Goal: Transaction & Acquisition: Download file/media

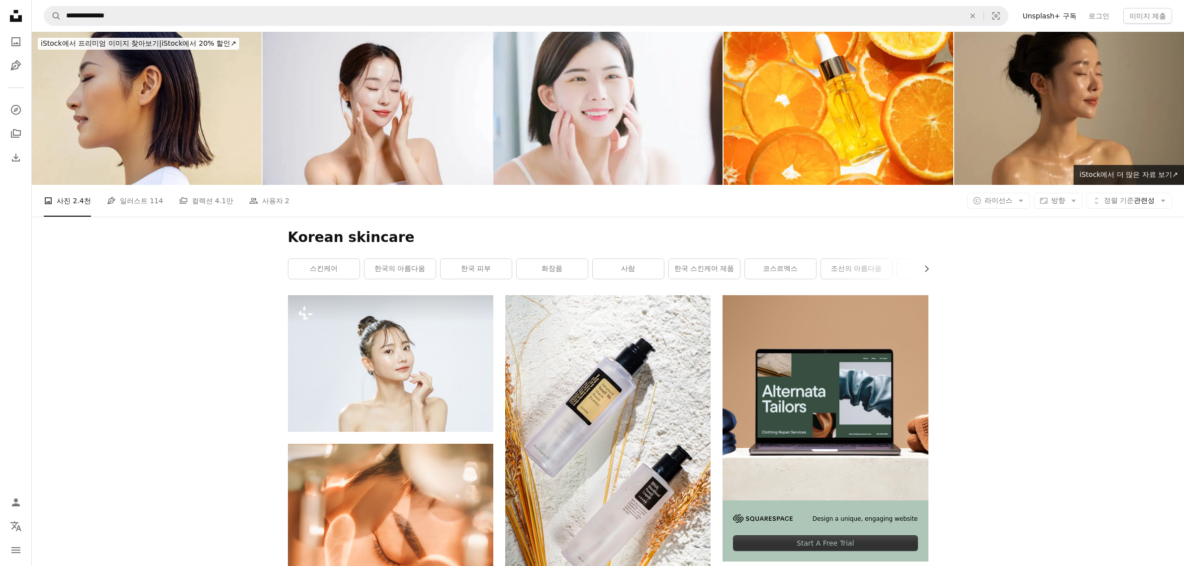
scroll to position [11951, 0]
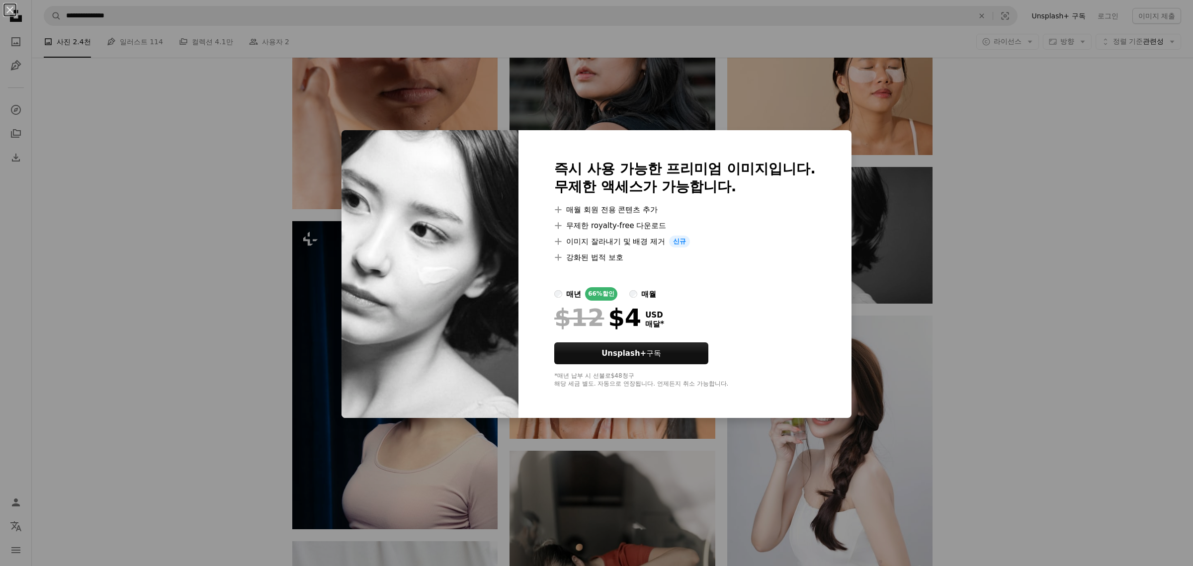
click at [1006, 248] on div "An X shape 즉시 사용 가능한 프리미엄 이미지입니다. 무제한 액세스가 가능합니다. A plus sign 매월 회원 전용 콘텐츠 추가 A…" at bounding box center [596, 283] width 1193 height 566
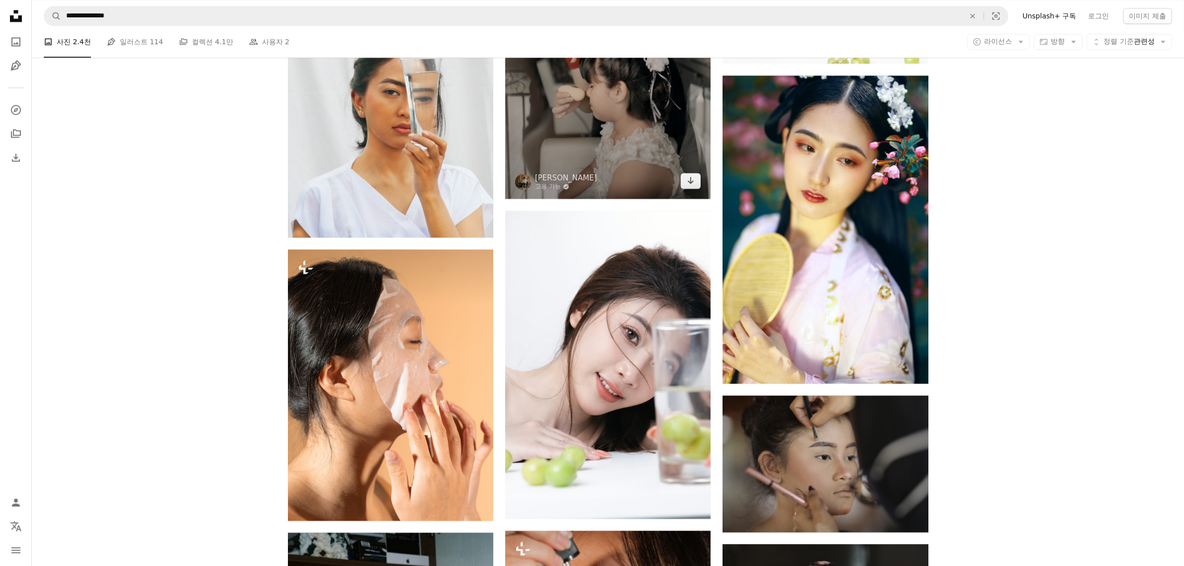
scroll to position [12696, 0]
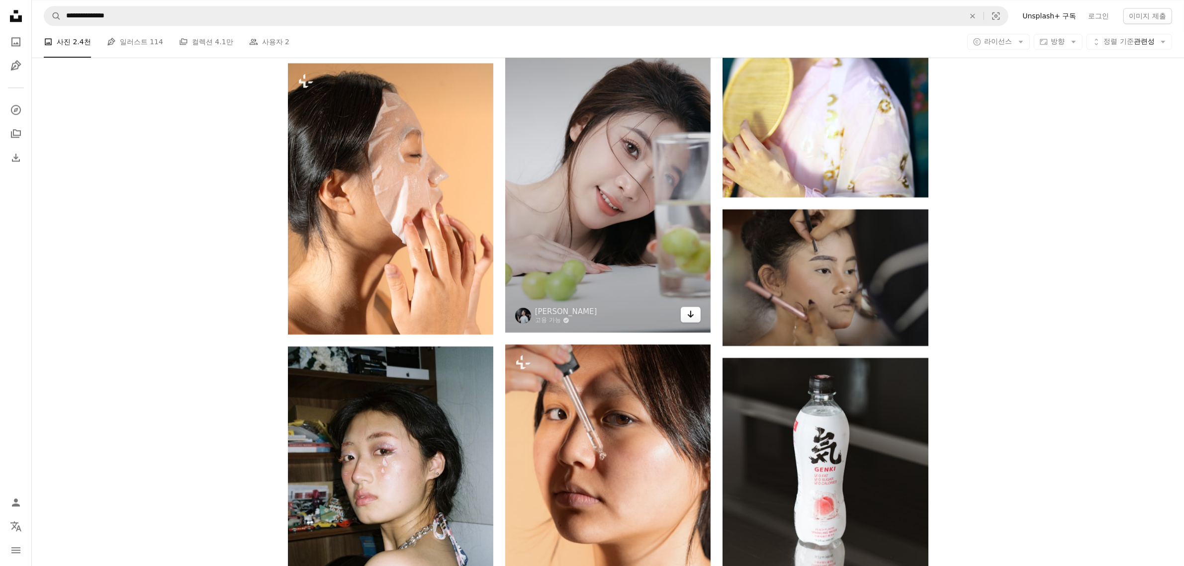
click at [691, 317] on icon "다운로드" at bounding box center [690, 314] width 6 height 7
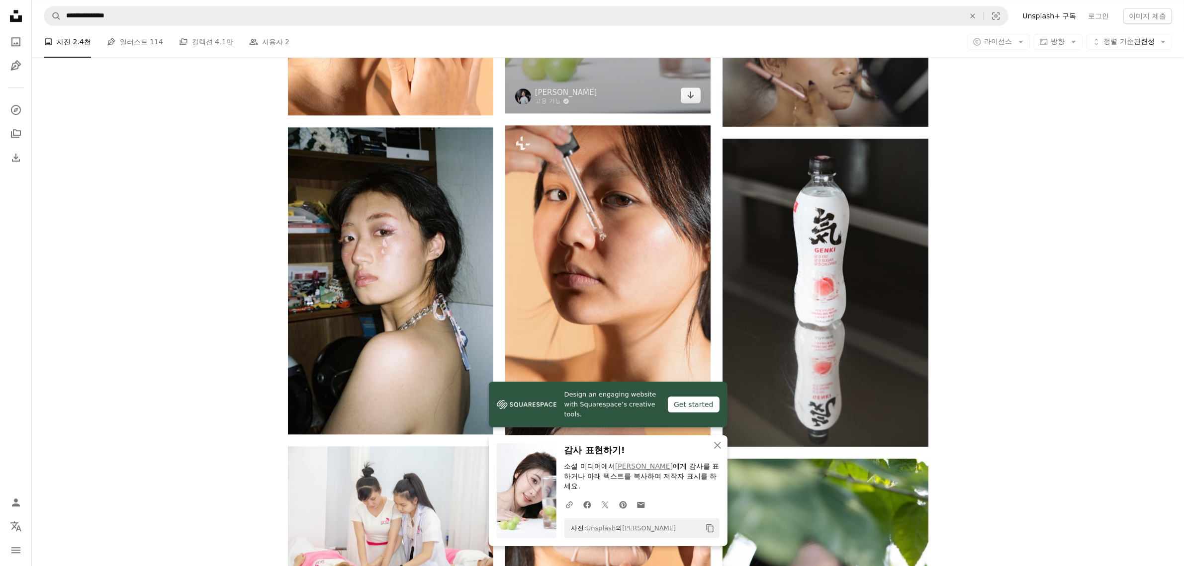
scroll to position [12945, 0]
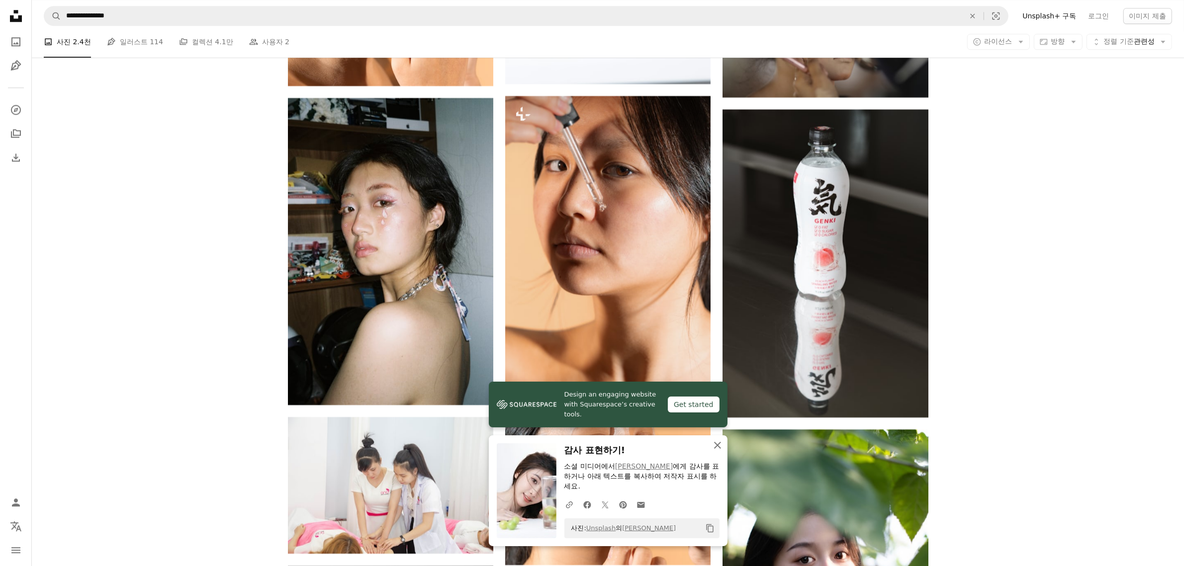
click at [717, 445] on icon "button" at bounding box center [717, 445] width 7 height 7
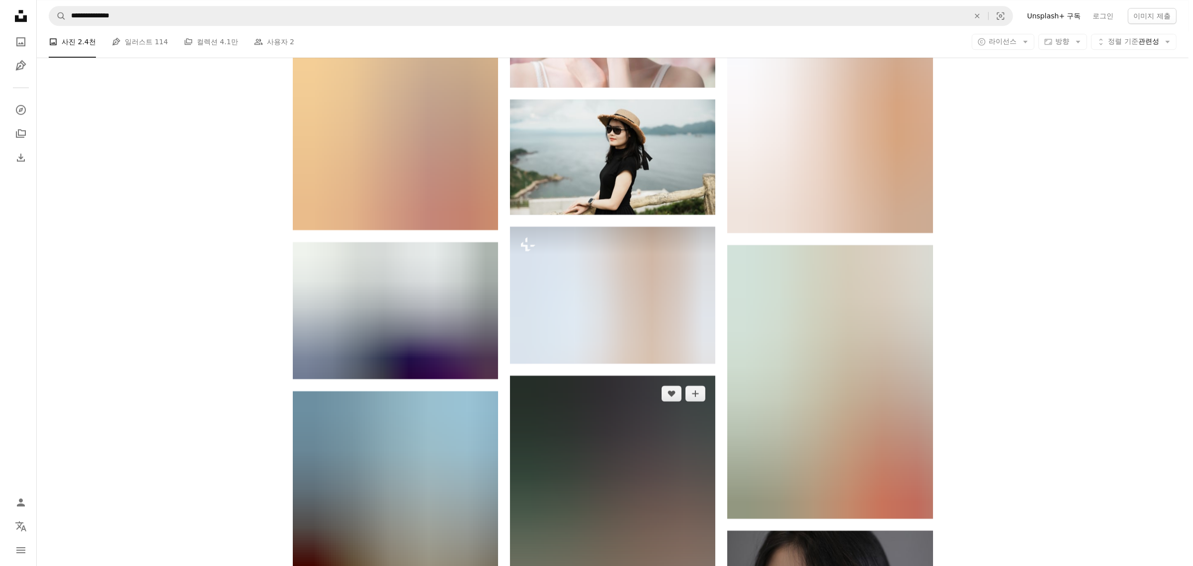
scroll to position [36805, 0]
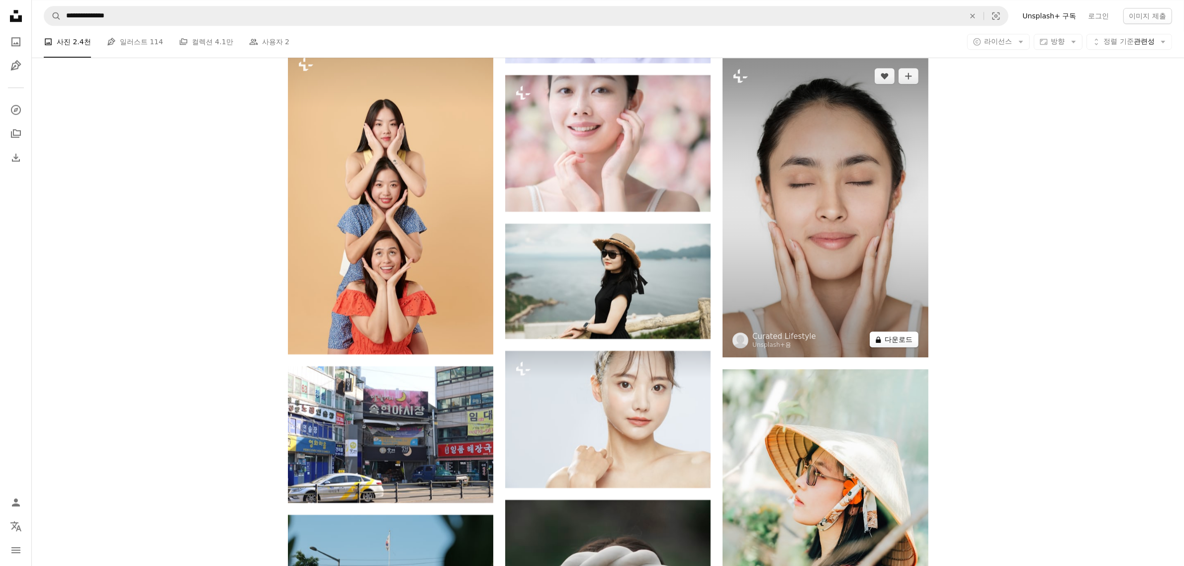
click at [887, 338] on button "A lock 다운로드" at bounding box center [893, 340] width 49 height 16
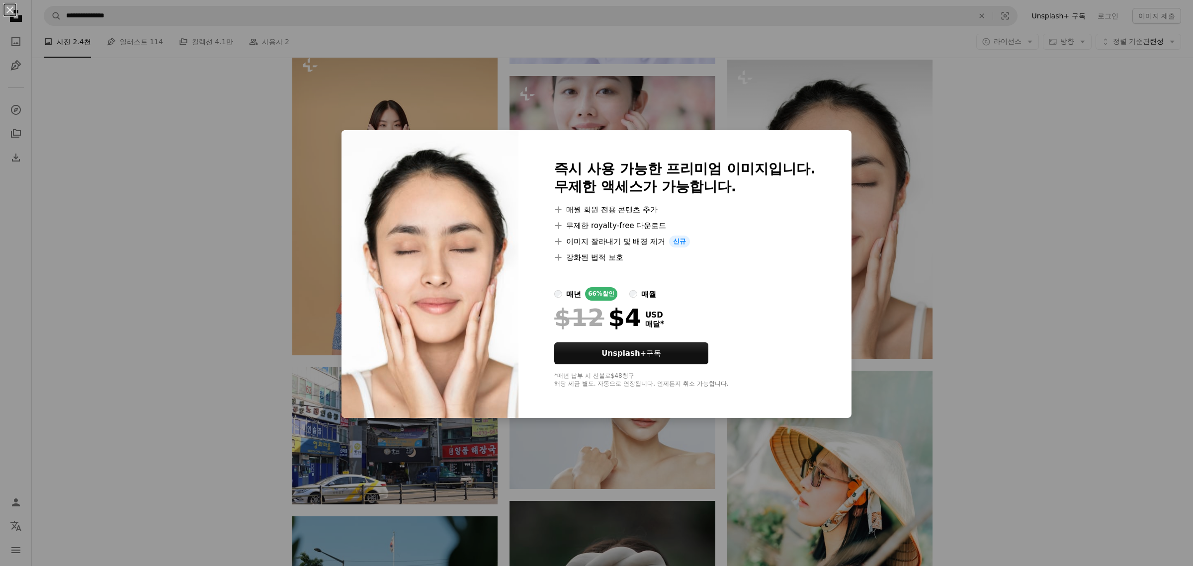
click at [976, 277] on div "An X shape 즉시 사용 가능한 프리미엄 이미지입니다. 무제한 액세스가 가능합니다. A plus sign 매월 회원 전용 콘텐츠 추가 A…" at bounding box center [596, 283] width 1193 height 566
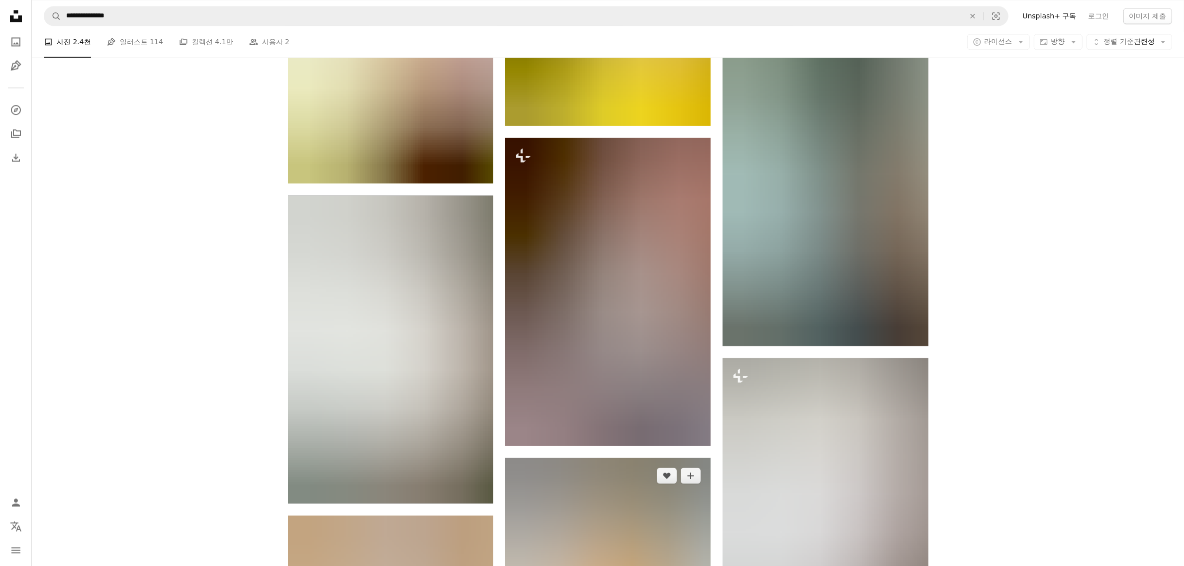
scroll to position [50726, 0]
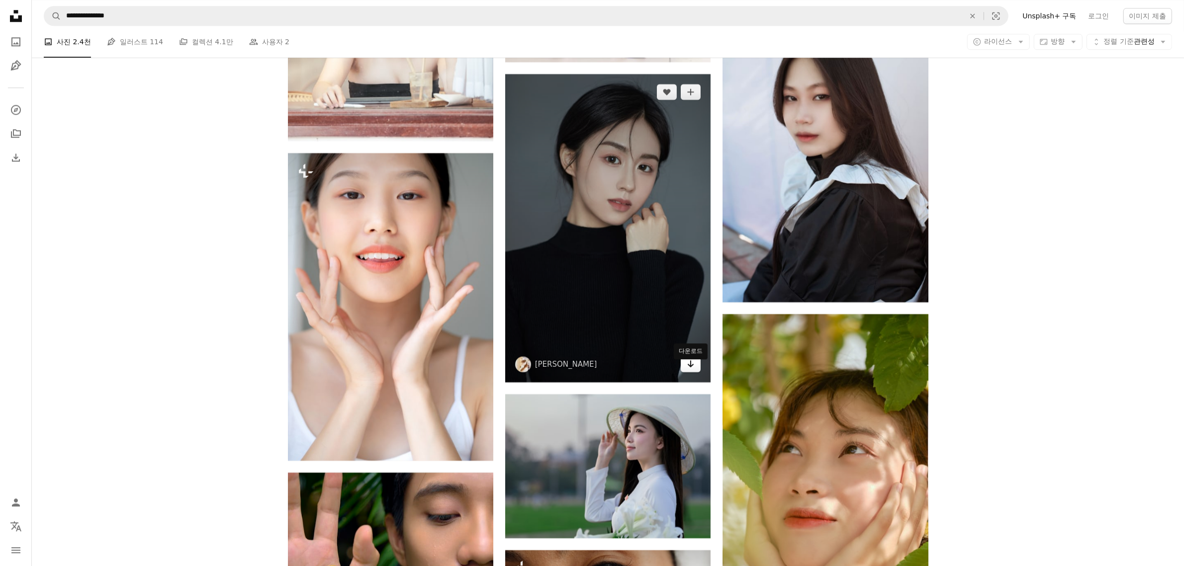
click at [696, 372] on link "Arrow pointing down" at bounding box center [691, 364] width 20 height 16
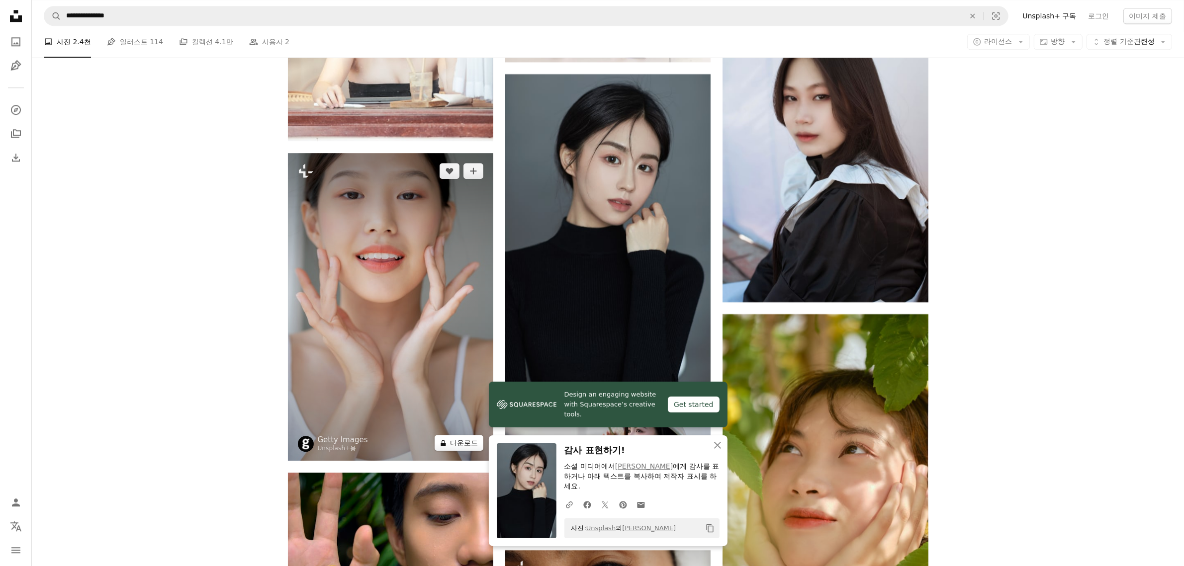
click at [455, 445] on button "A lock 다운로드" at bounding box center [458, 443] width 49 height 16
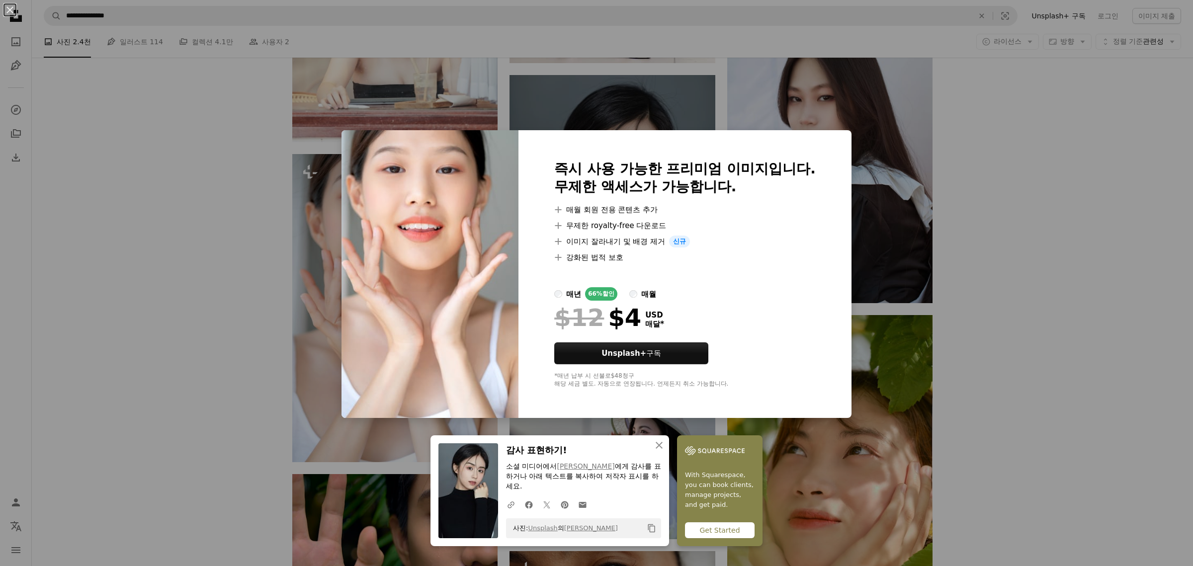
click at [1012, 226] on div "An X shape An X shape 닫기 감사 표현하기! 소셜 미디어에서 [PERSON_NAME] 에게 감사를 표하거나 아래 텍스트를 복사…" at bounding box center [596, 283] width 1193 height 566
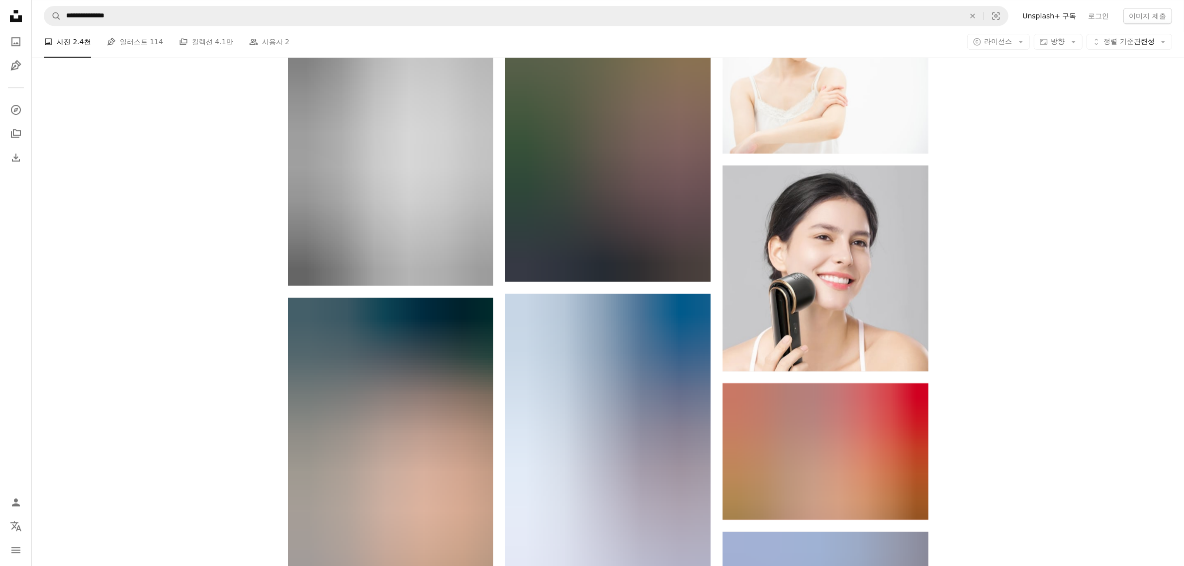
scroll to position [56083, 0]
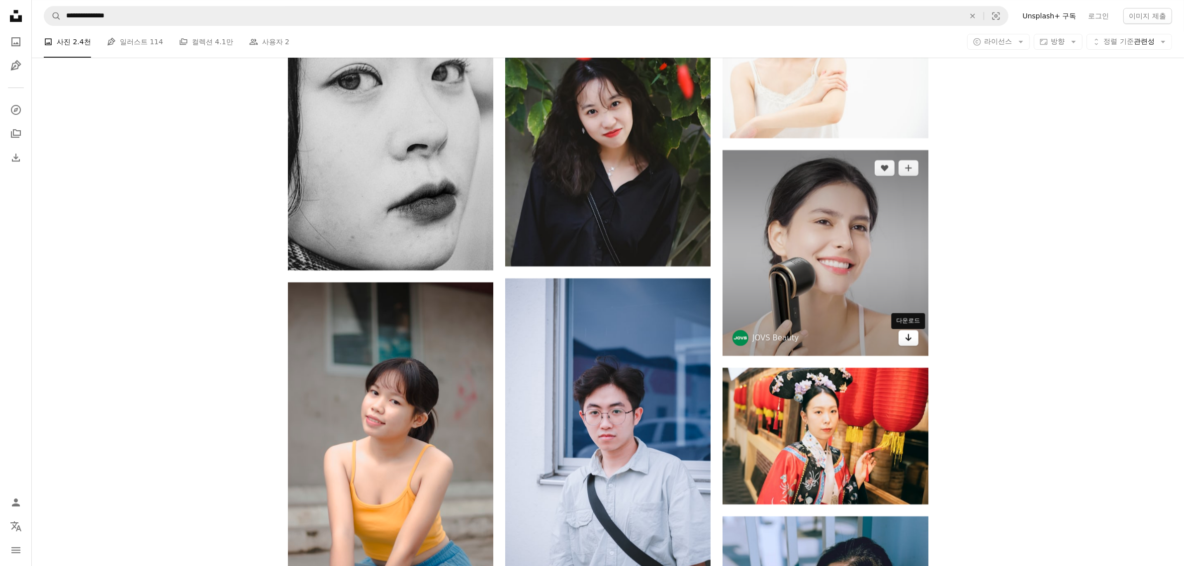
click at [907, 341] on icon "다운로드" at bounding box center [908, 337] width 6 height 7
